Goal: Task Accomplishment & Management: Manage account settings

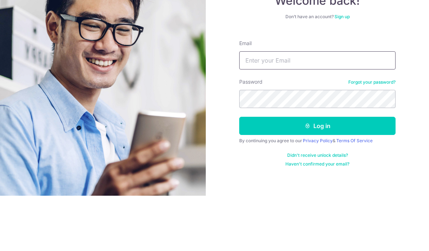
type input "[EMAIL_ADDRESS][DOMAIN_NAME]"
click at [317, 172] on button "Log in" at bounding box center [317, 181] width 156 height 18
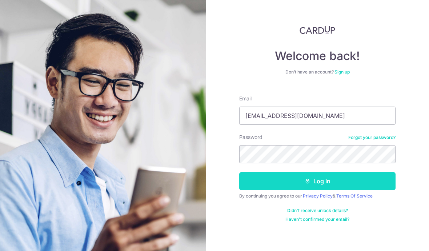
click at [323, 172] on button "Log in" at bounding box center [317, 181] width 156 height 18
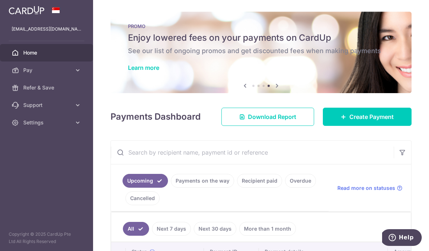
click at [0, 0] on icon "button" at bounding box center [0, 0] width 0 height 0
click at [13, 69] on icon at bounding box center [15, 70] width 7 height 7
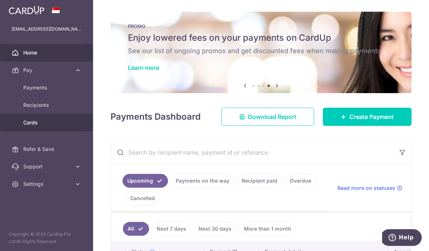
click at [22, 120] on link "Cards" at bounding box center [46, 122] width 93 height 17
